Goal: Navigation & Orientation: Understand site structure

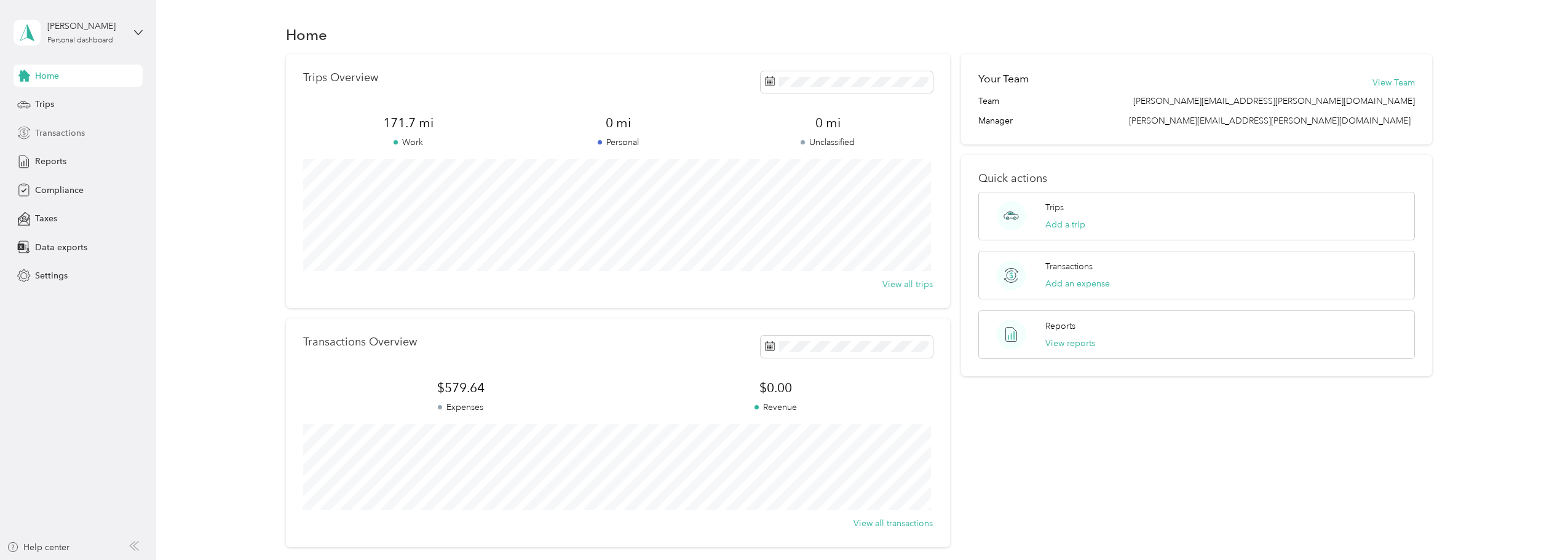
click at [36, 132] on span "Transactions" at bounding box center [60, 133] width 49 height 13
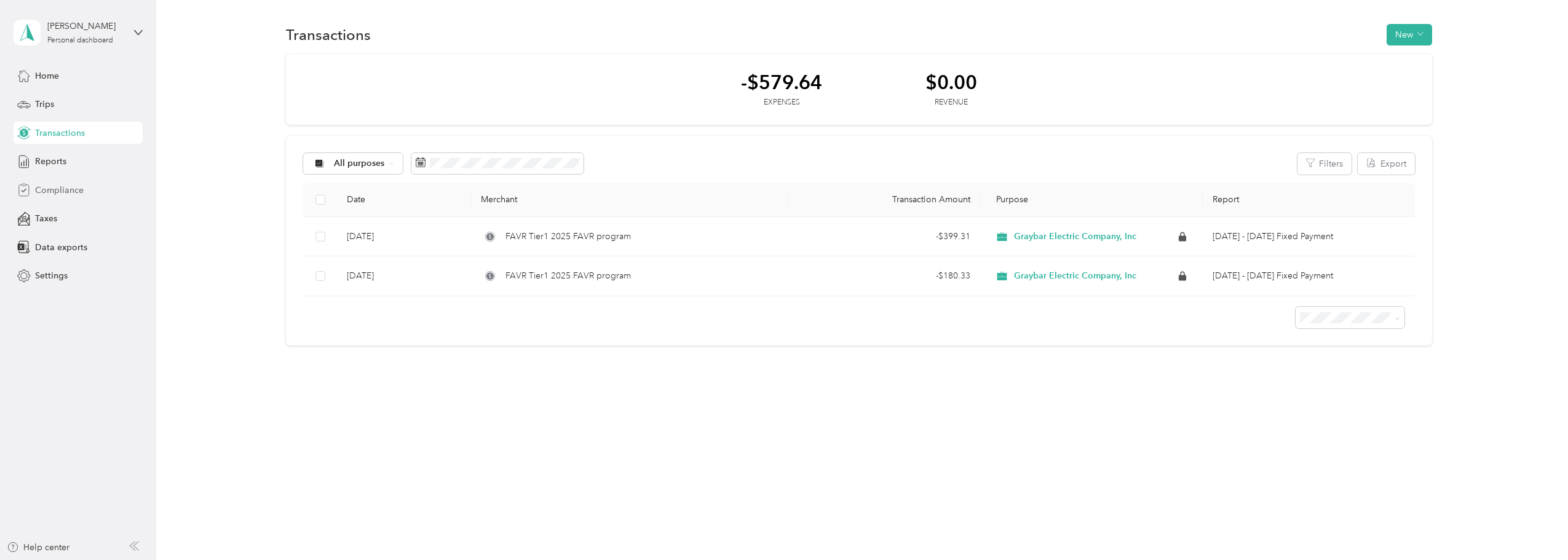
click at [44, 183] on span "Compliance" at bounding box center [59, 189] width 49 height 13
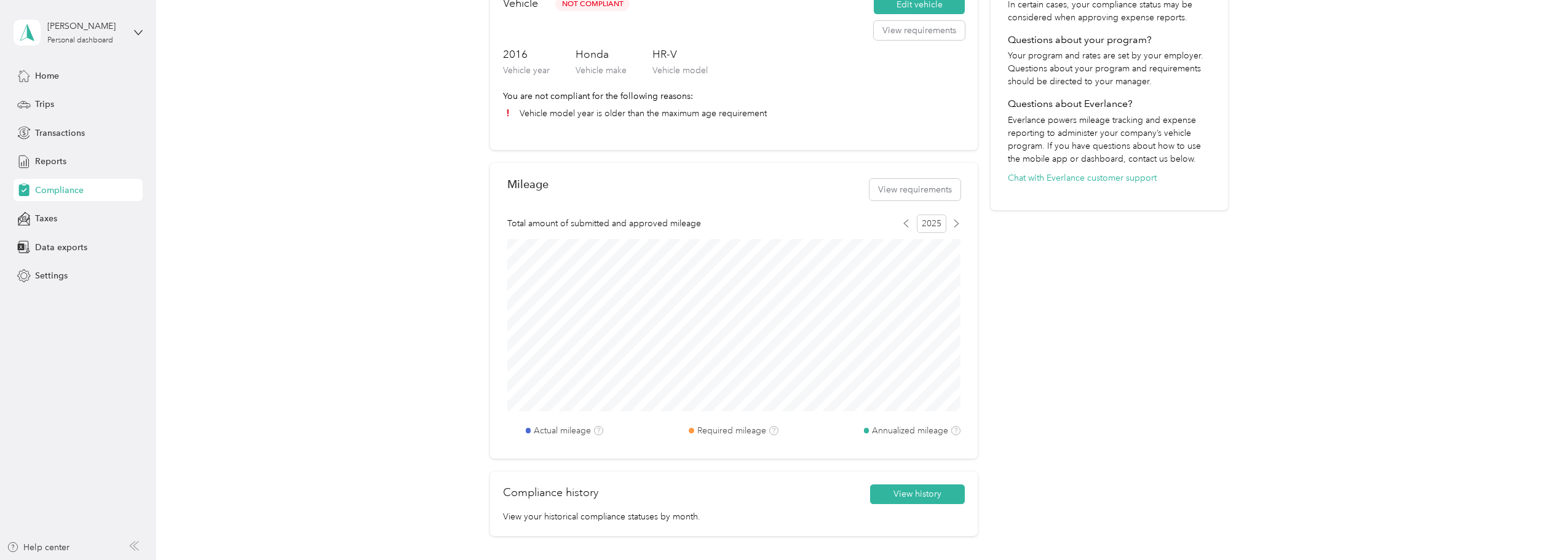
scroll to position [430, 0]
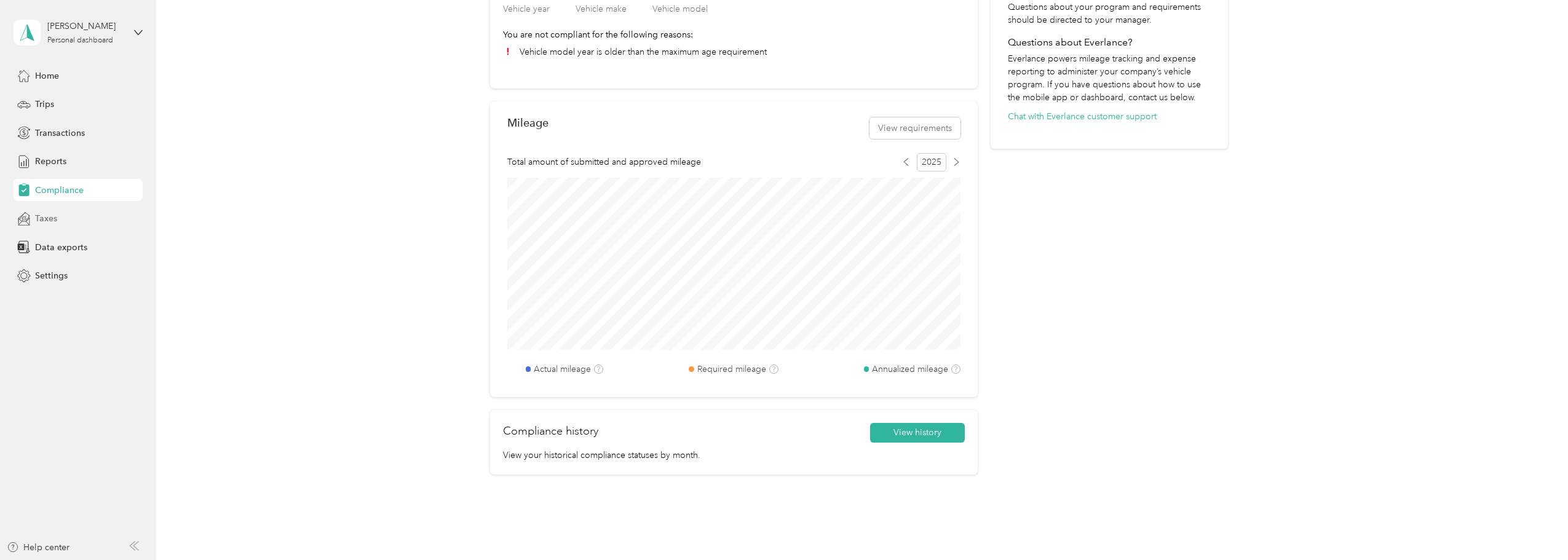
click at [56, 225] on div "Taxes" at bounding box center [78, 219] width 129 height 22
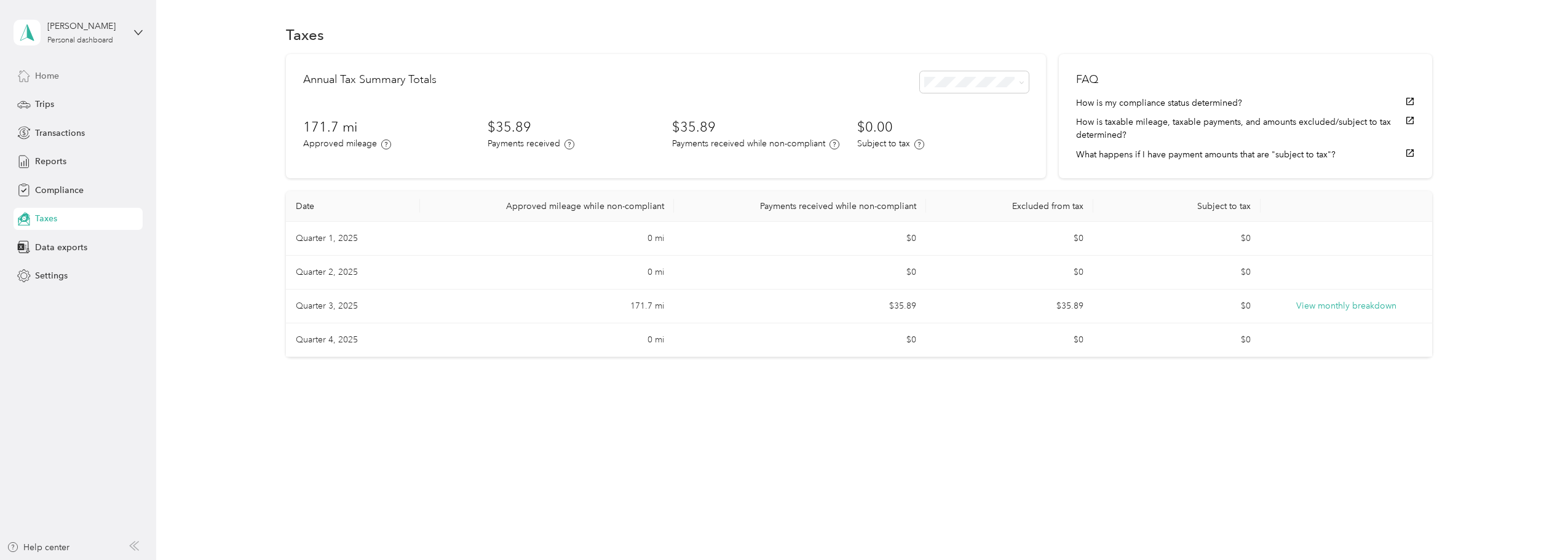
click at [89, 82] on div "Home" at bounding box center [78, 76] width 129 height 22
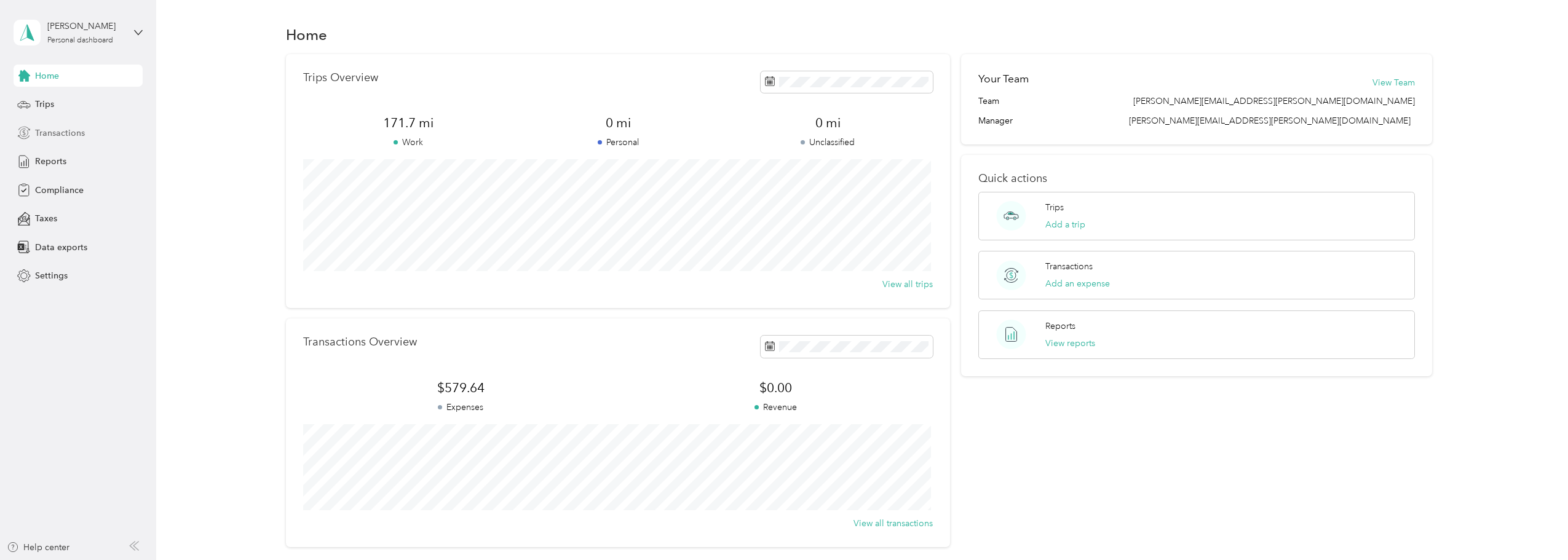
click at [60, 133] on span "Transactions" at bounding box center [60, 133] width 49 height 13
